Goal: Information Seeking & Learning: Learn about a topic

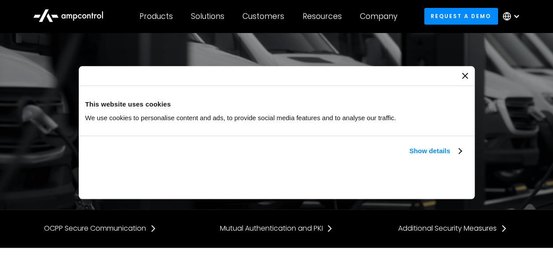
click at [462, 76] on icon "Close banner" at bounding box center [465, 76] width 6 height 6
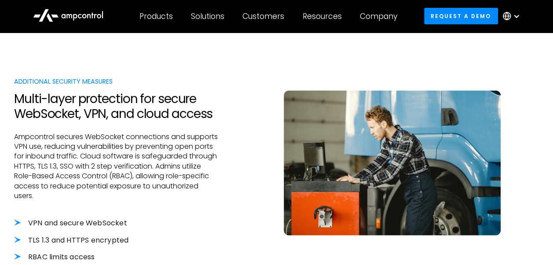
scroll to position [923, 0]
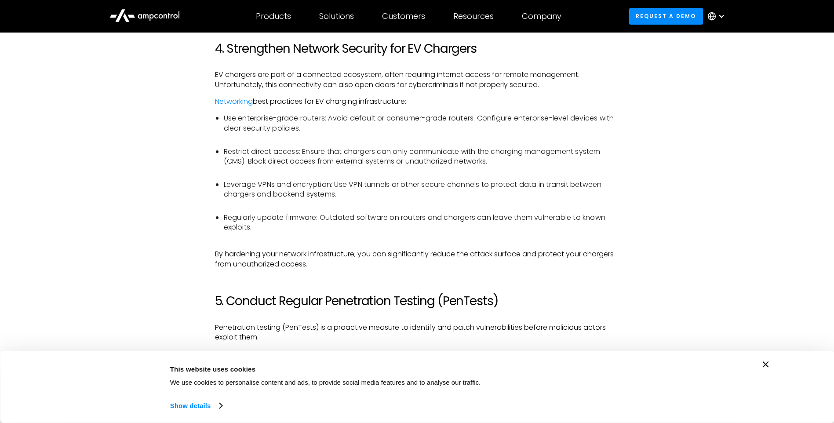
scroll to position [1363, 0]
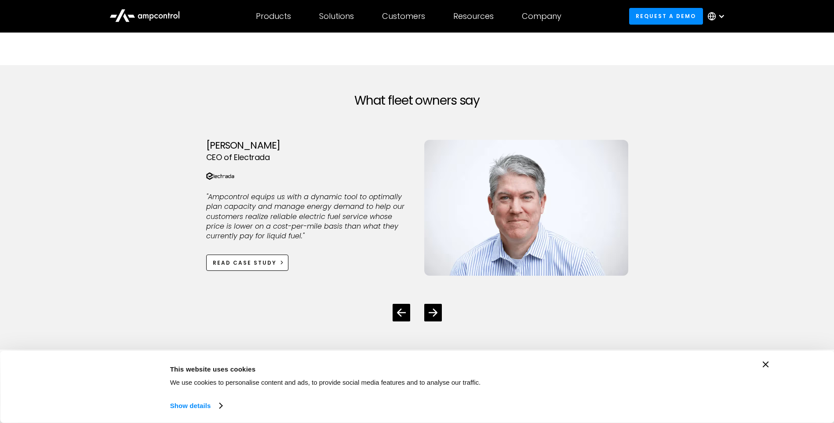
scroll to position [1363, 0]
